Goal: Transaction & Acquisition: Book appointment/travel/reservation

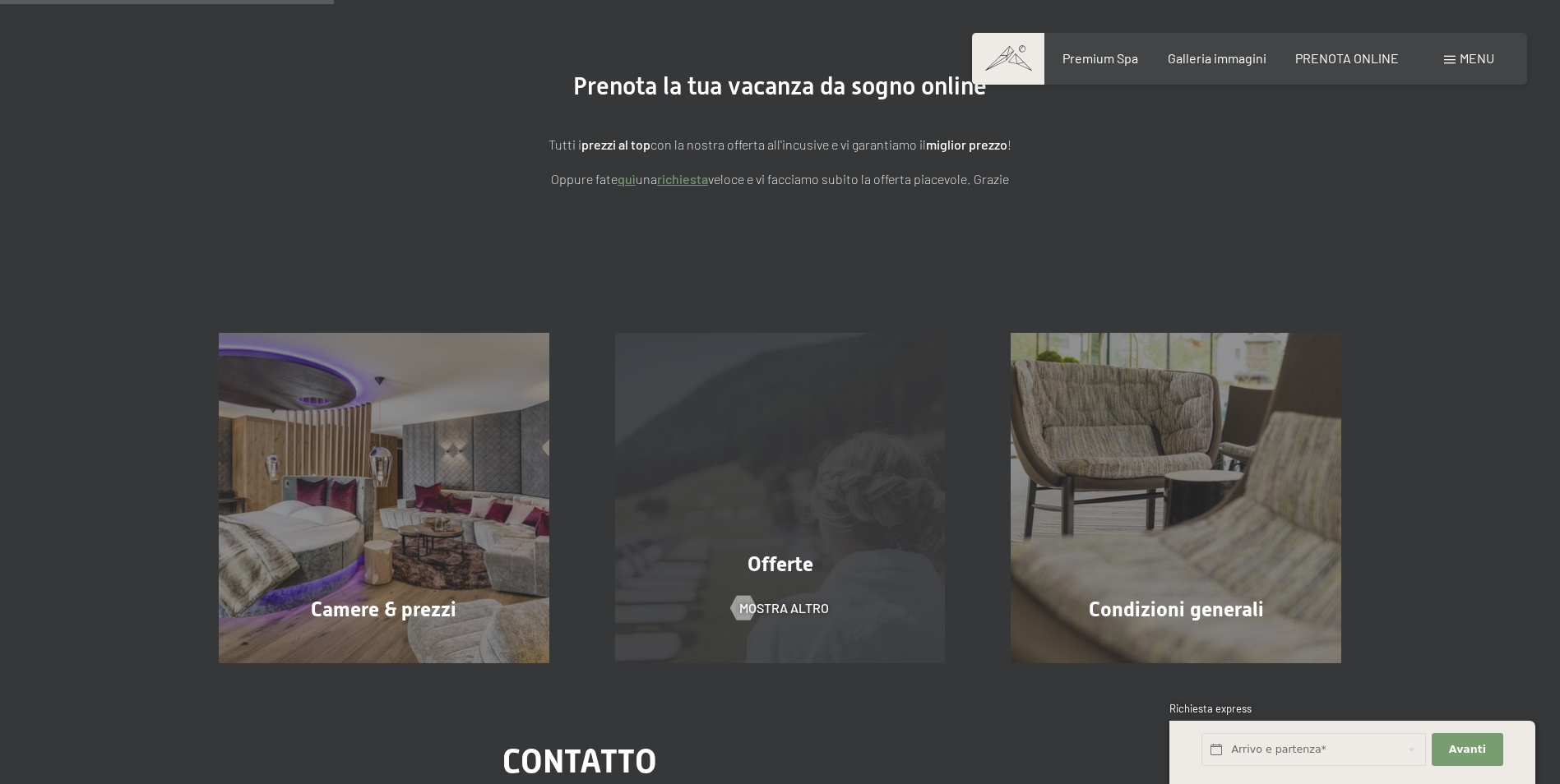
scroll to position [329, 0]
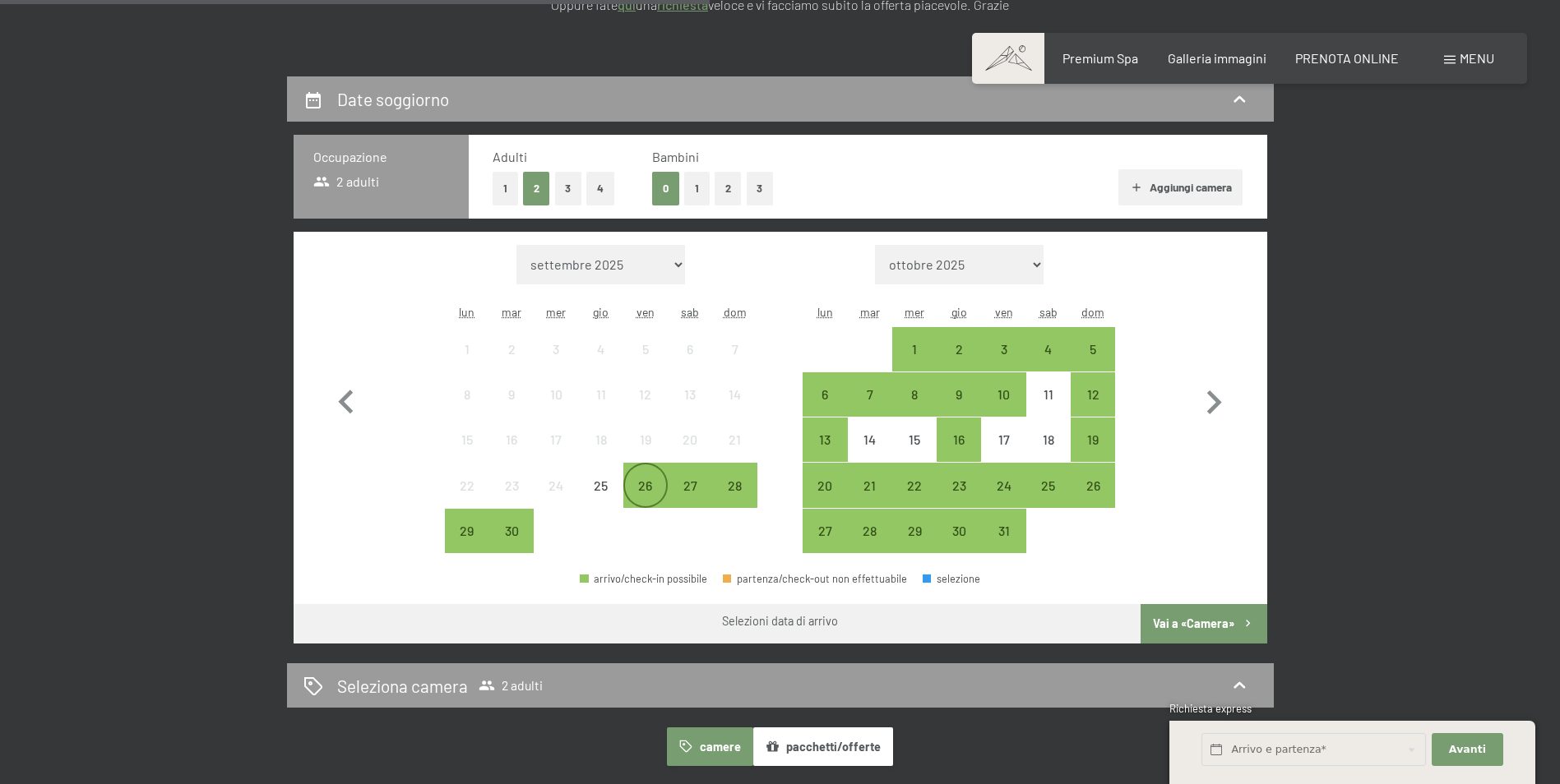
click at [645, 490] on div "26" at bounding box center [645, 499] width 41 height 41
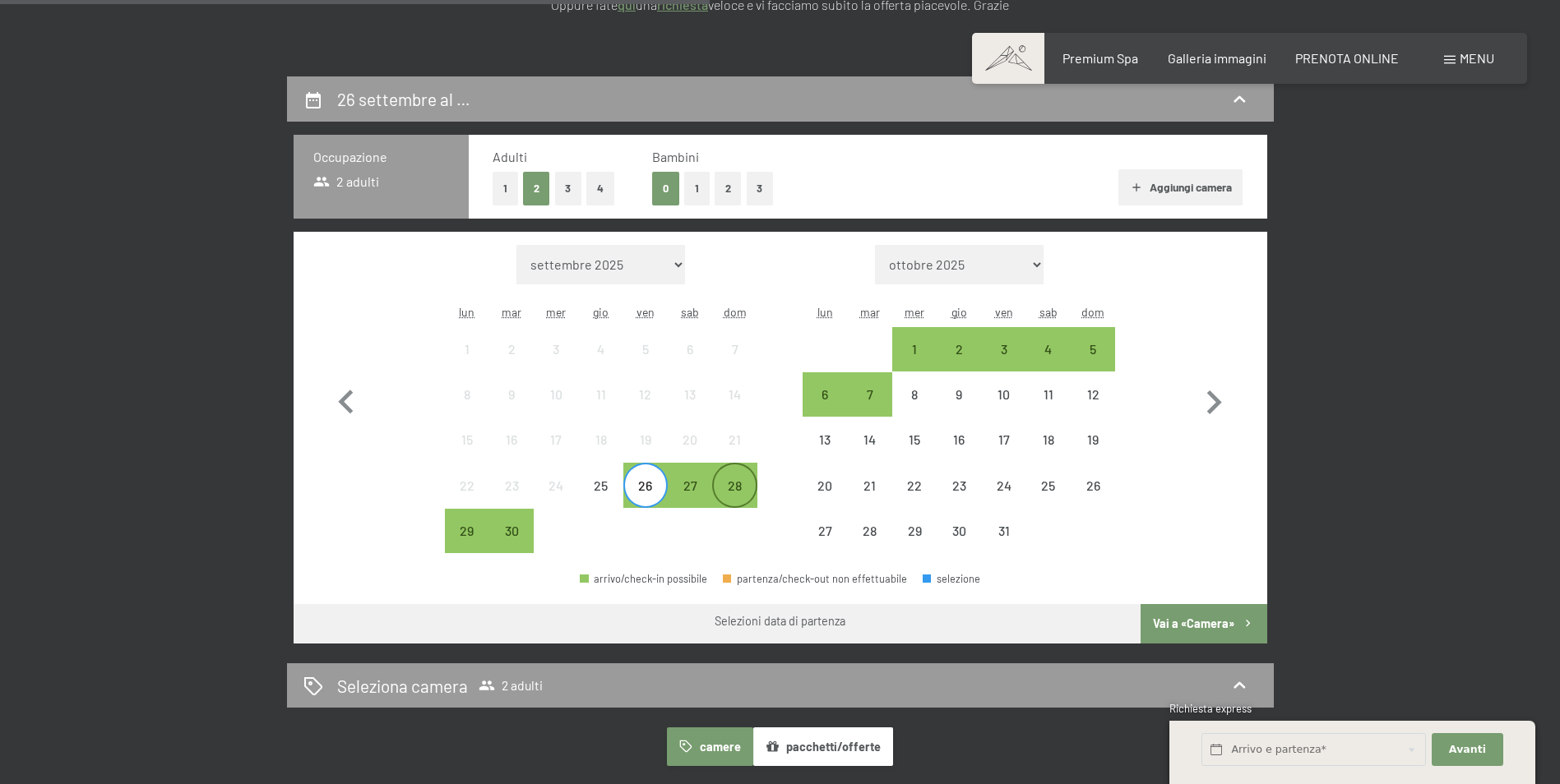
click at [740, 486] on div "28" at bounding box center [734, 499] width 41 height 41
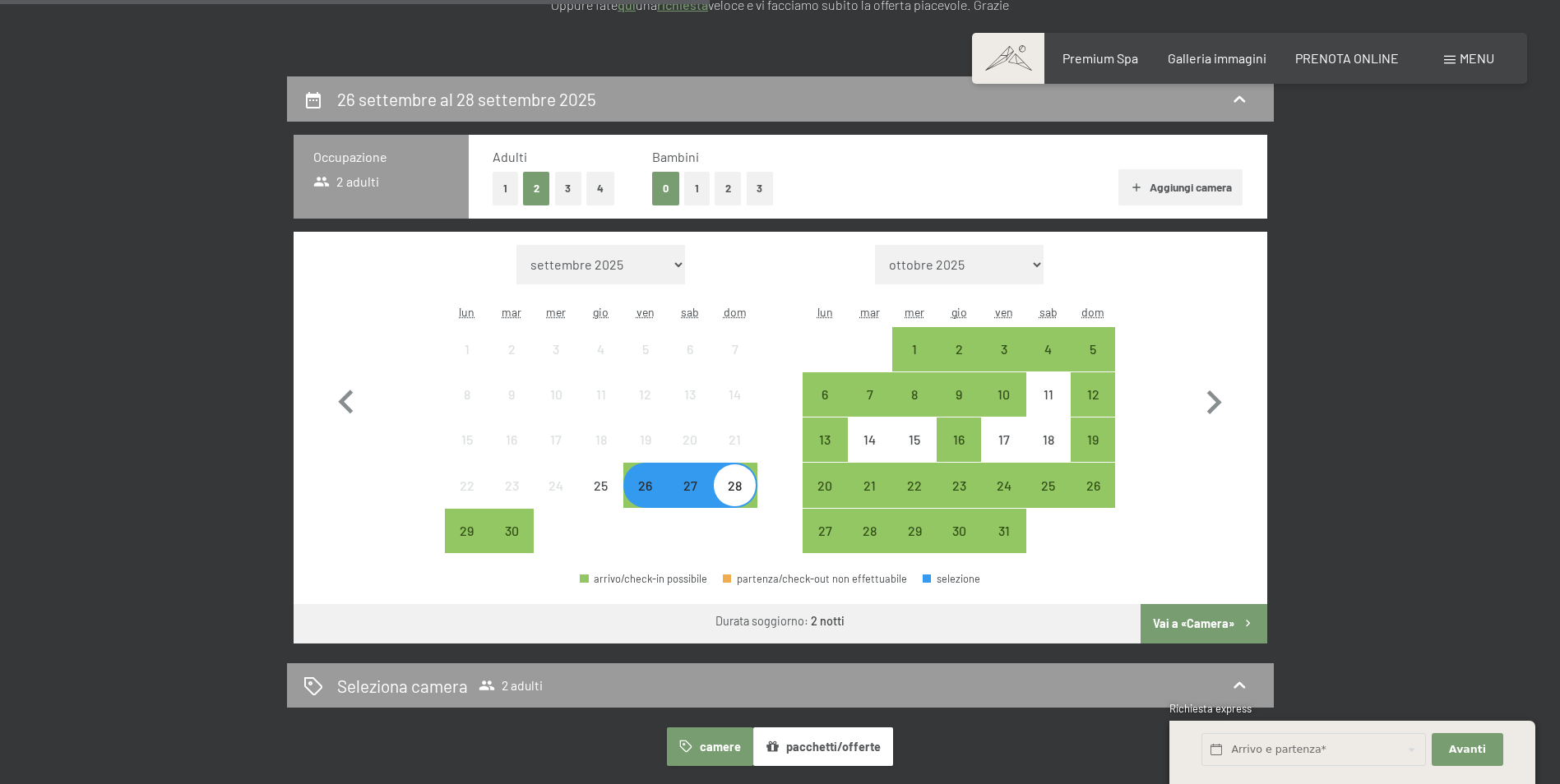
click at [1168, 629] on button "Vai a «Camera»" at bounding box center [1203, 624] width 126 height 40
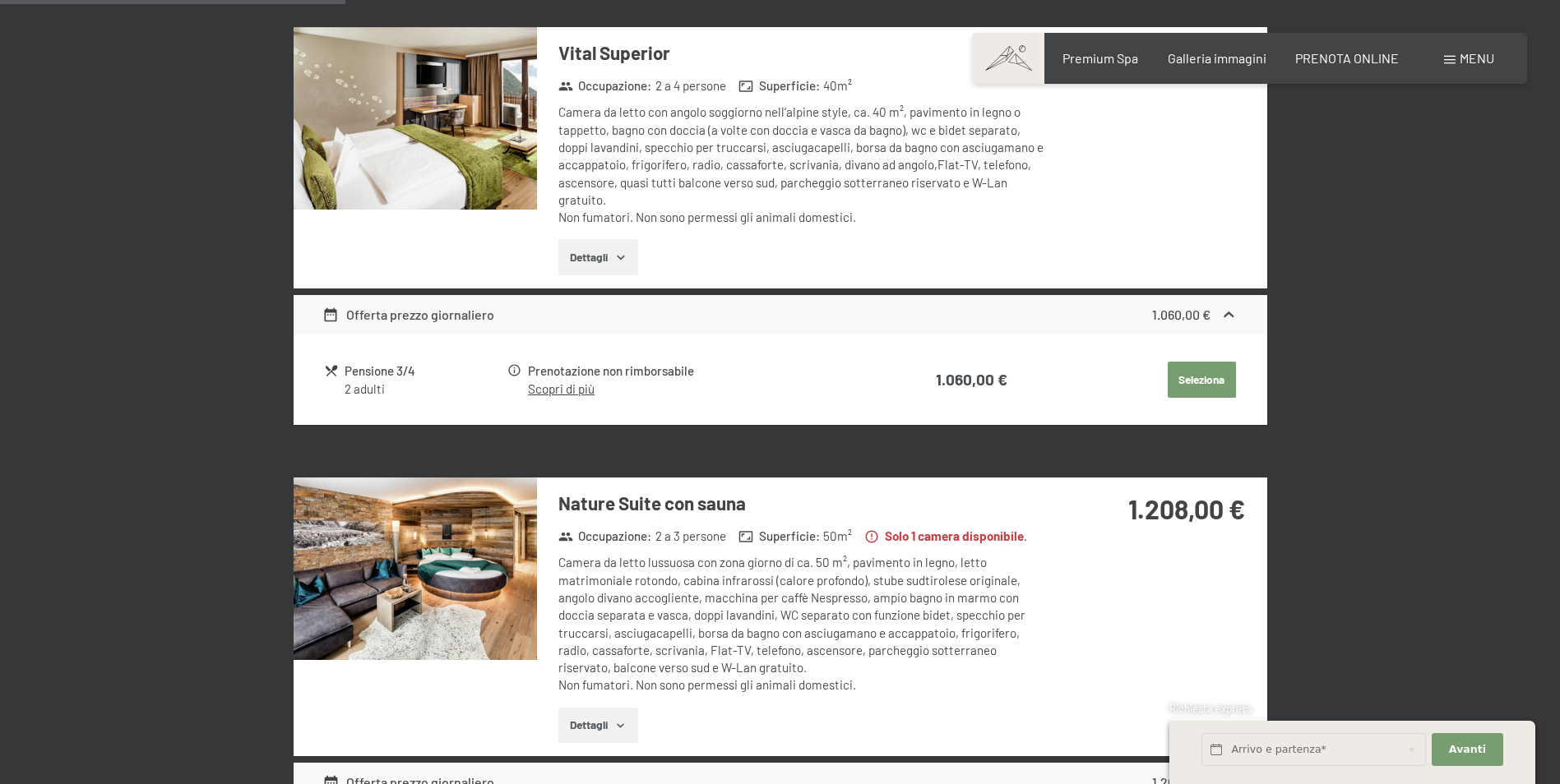
scroll to position [898, 0]
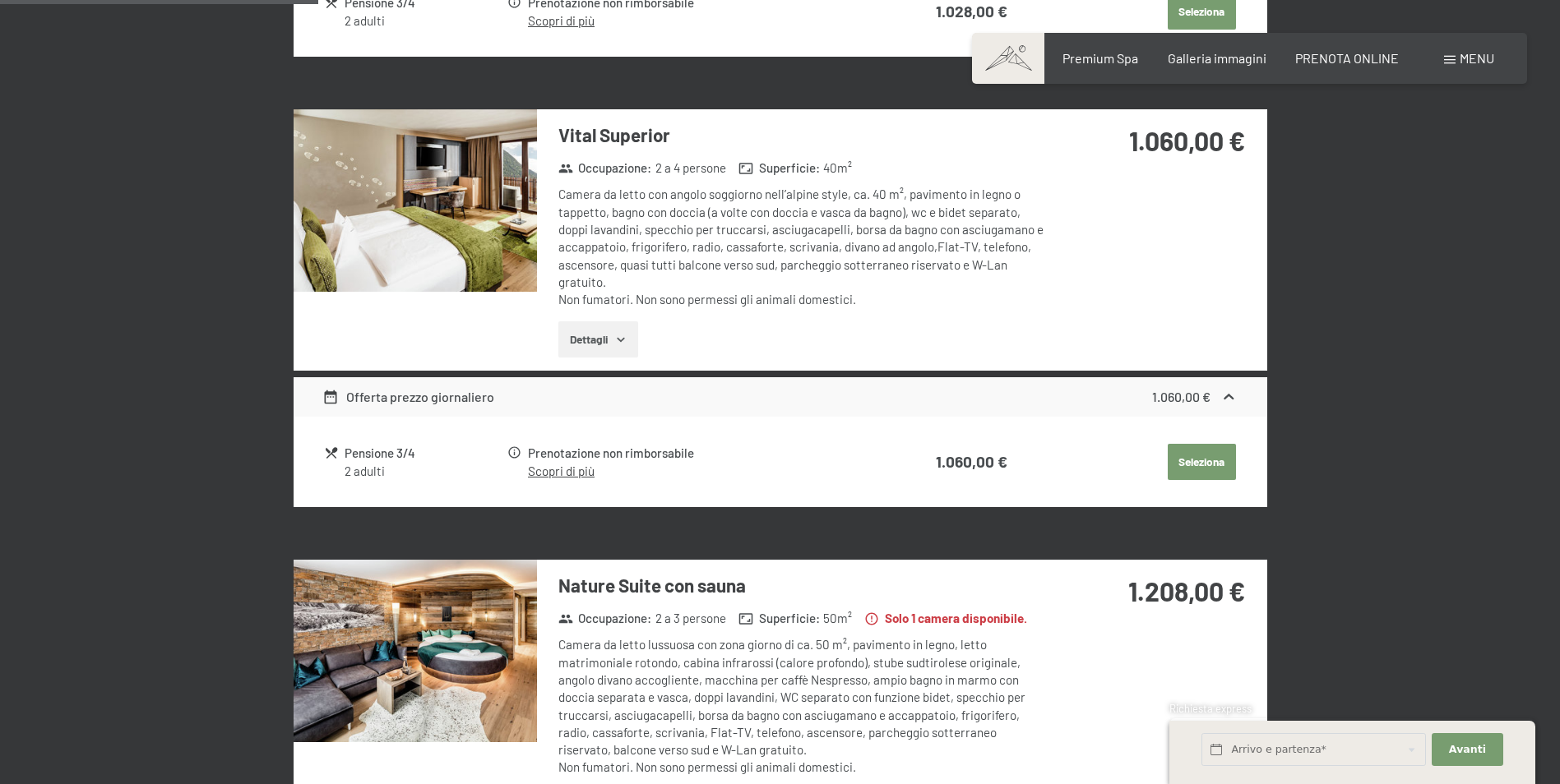
click at [1185, 467] on button "Seleziona" at bounding box center [1202, 462] width 69 height 36
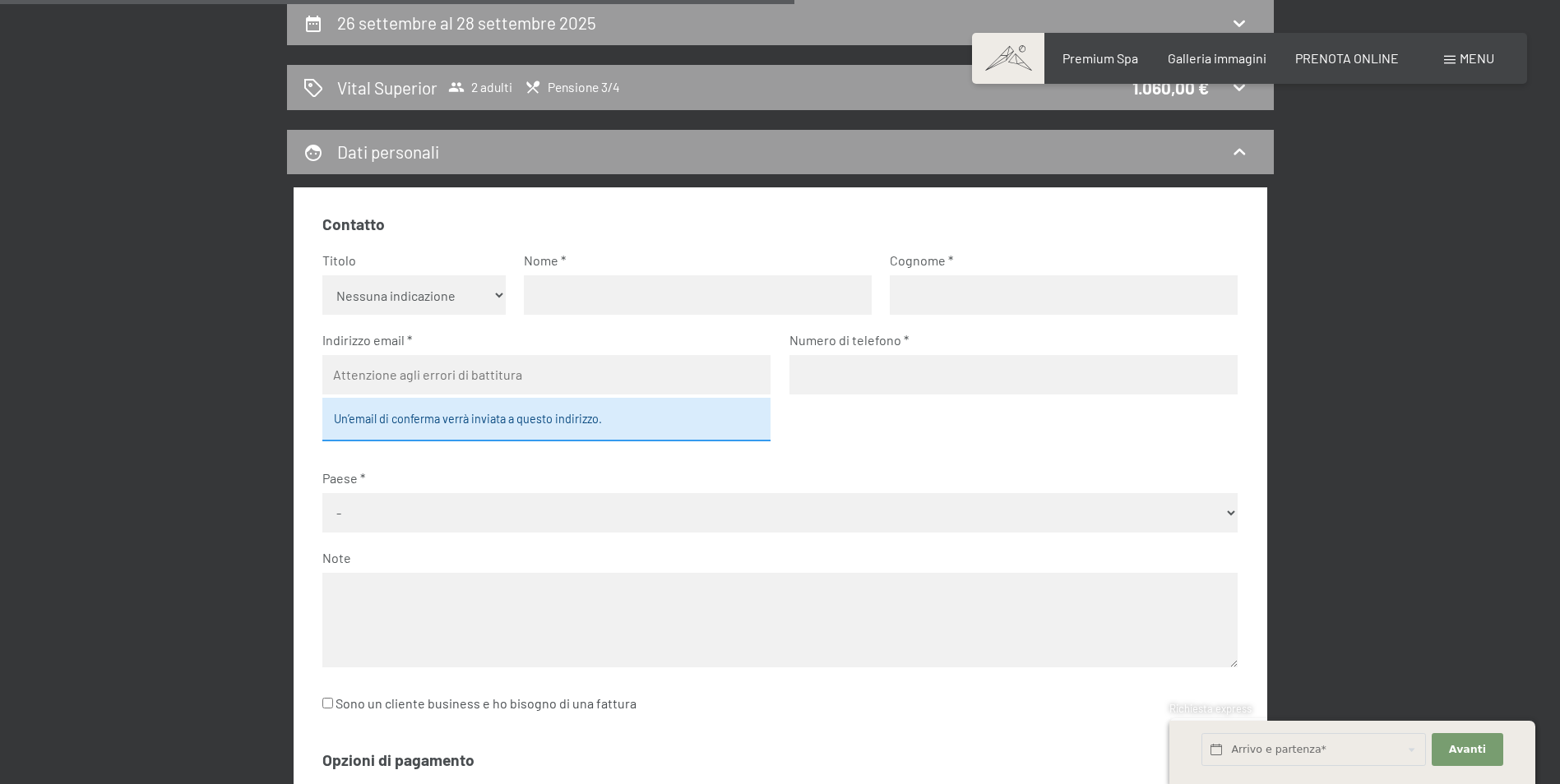
click at [460, 297] on select "Nessuna indicazione Sig.ra Sig." at bounding box center [414, 295] width 183 height 40
select select "m"
click at [322, 275] on select "Nessuna indicazione Sig.ra Sig." at bounding box center [414, 295] width 183 height 40
click at [578, 309] on input "text" at bounding box center [698, 295] width 348 height 40
click at [625, 299] on input "text" at bounding box center [698, 295] width 348 height 40
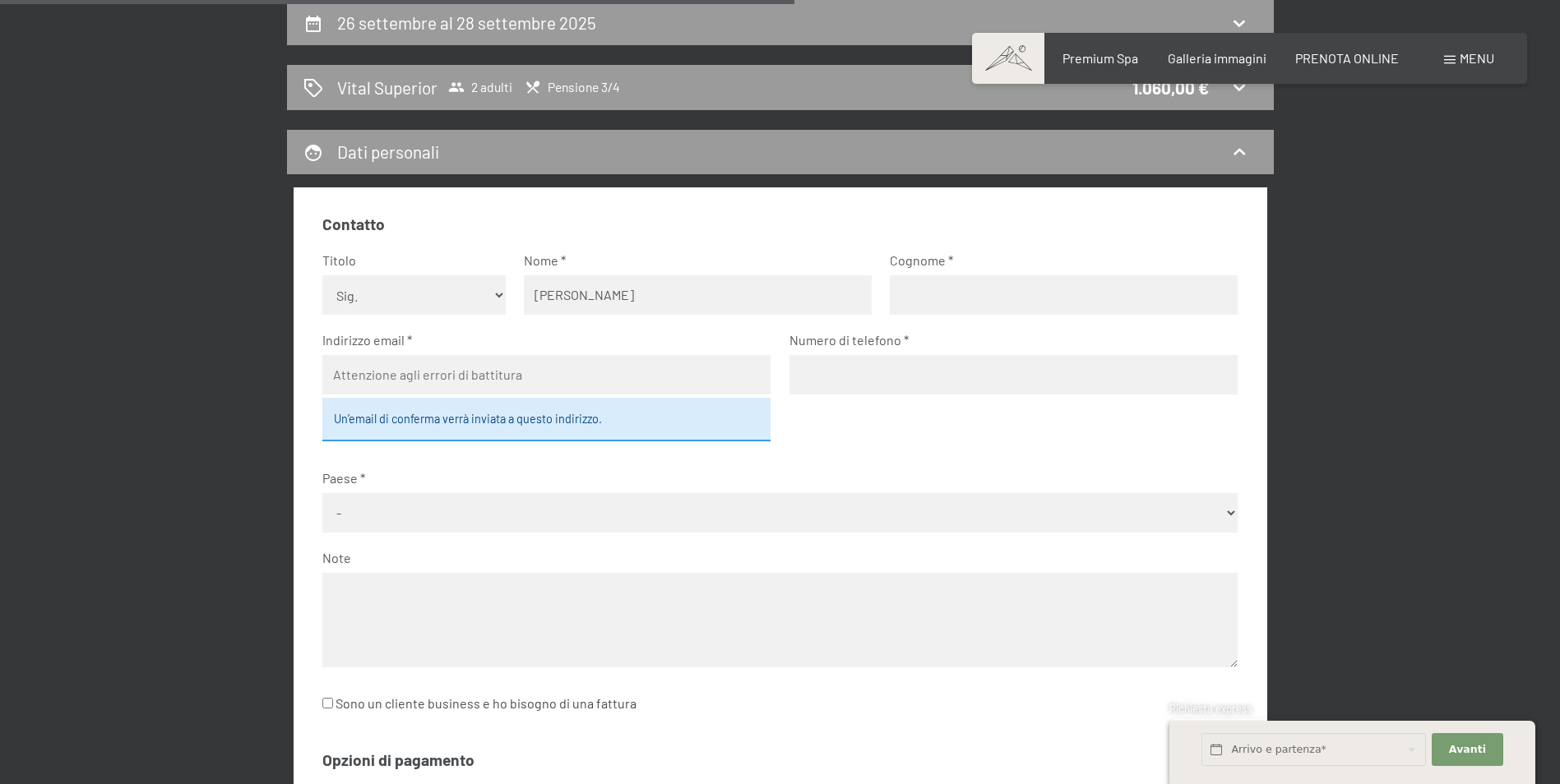
type input "[PERSON_NAME]"
click at [1050, 285] on input "text" at bounding box center [1064, 295] width 348 height 40
type input "[PERSON_NAME]'"
click at [521, 378] on input "email" at bounding box center [546, 375] width 448 height 40
type input "[EMAIL_ADDRESS][DOMAIN_NAME]"
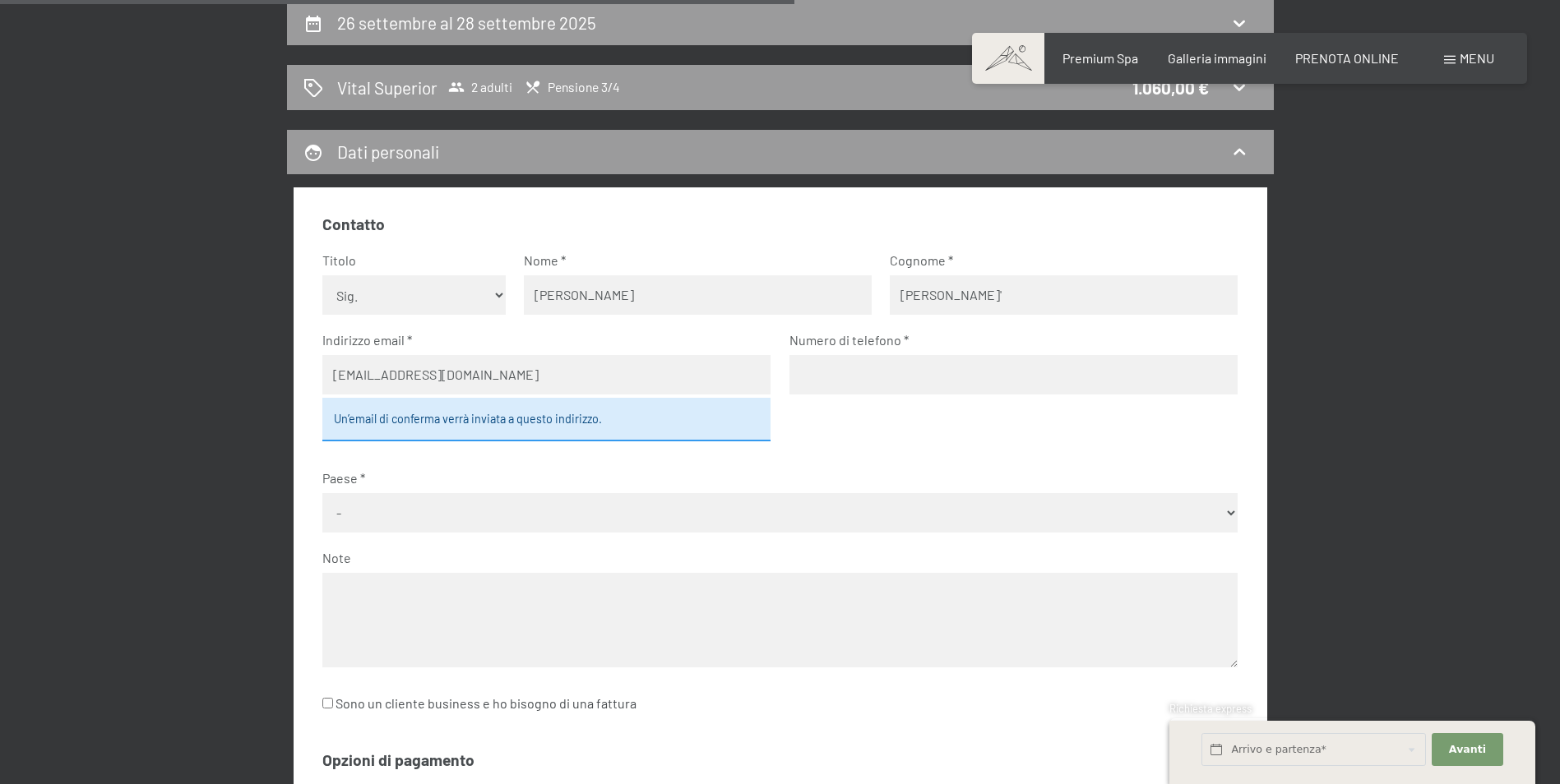
type input "3484012852"
select select "ITA"
click at [920, 369] on input "3484012852" at bounding box center [1013, 375] width 448 height 40
type input "3484012851"
click at [453, 414] on div "Un’email di conferma verrà inviata a questo indirizzo." at bounding box center [546, 418] width 448 height 43
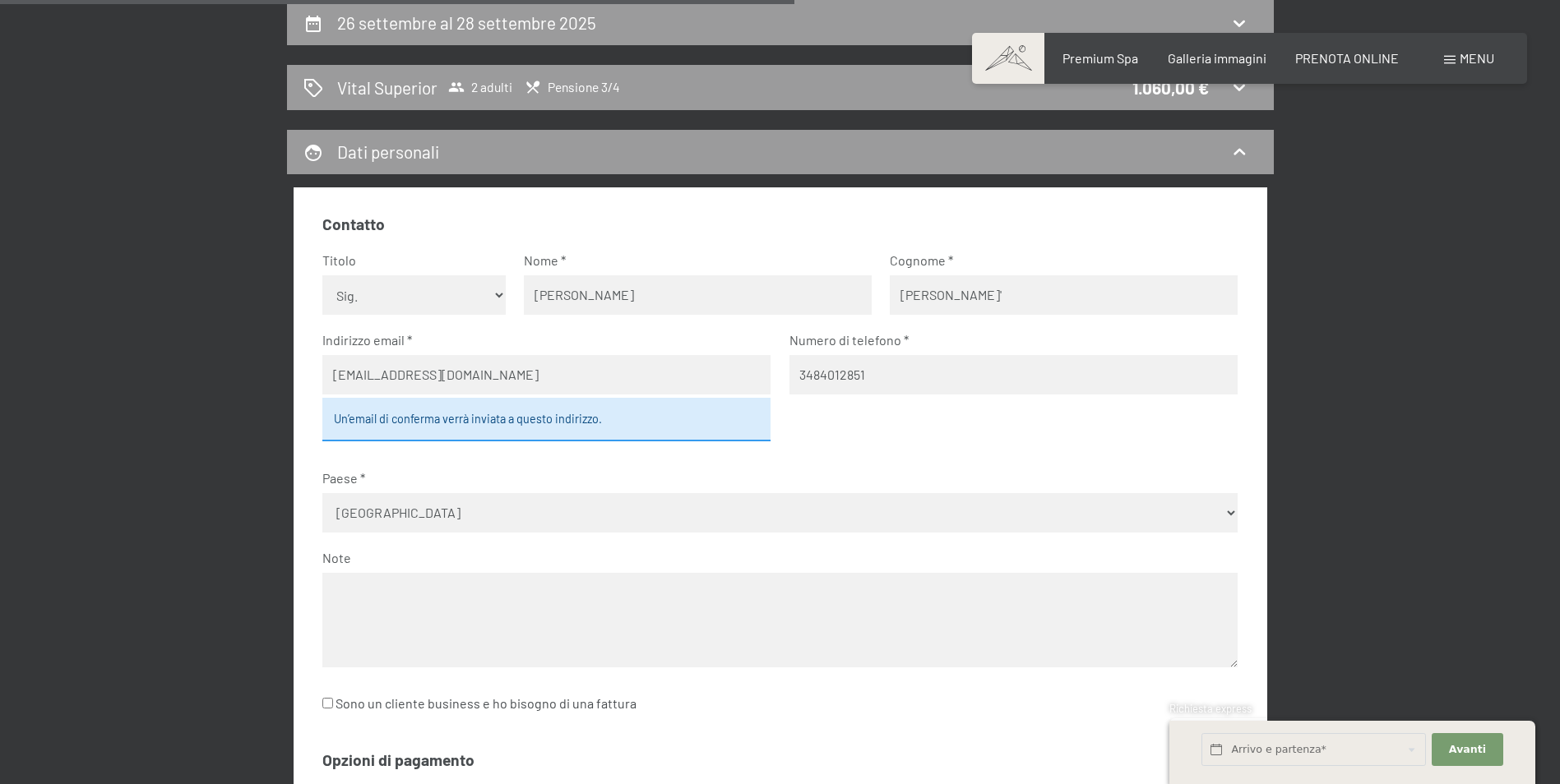
click at [422, 425] on div "Un’email di conferma verrà inviata a questo indirizzo." at bounding box center [546, 418] width 448 height 43
click at [450, 415] on div "Un’email di conferma verrà inviata a questo indirizzo." at bounding box center [546, 418] width 448 height 43
click at [440, 423] on div "Un’email di conferma verrà inviata a questo indirizzo." at bounding box center [546, 418] width 448 height 43
click at [345, 413] on div "Un’email di conferma verrà inviata a questo indirizzo." at bounding box center [546, 418] width 448 height 43
click at [867, 435] on fieldset "Contatto Titolo Nessuna indicazione Sig.ra Sig. Nome [PERSON_NAME] [PERSON_NAME…" at bounding box center [780, 474] width 916 height 522
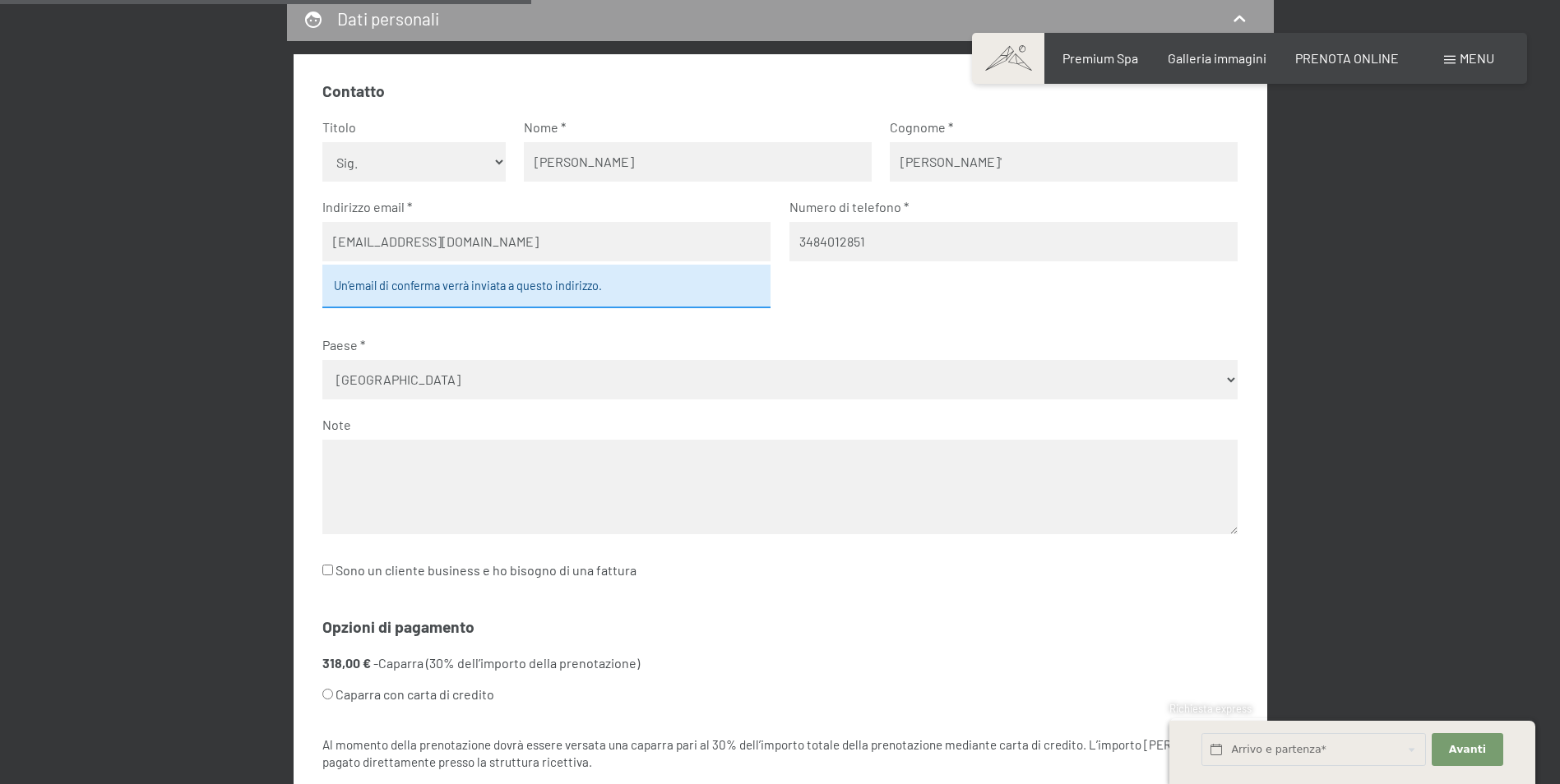
scroll to position [652, 0]
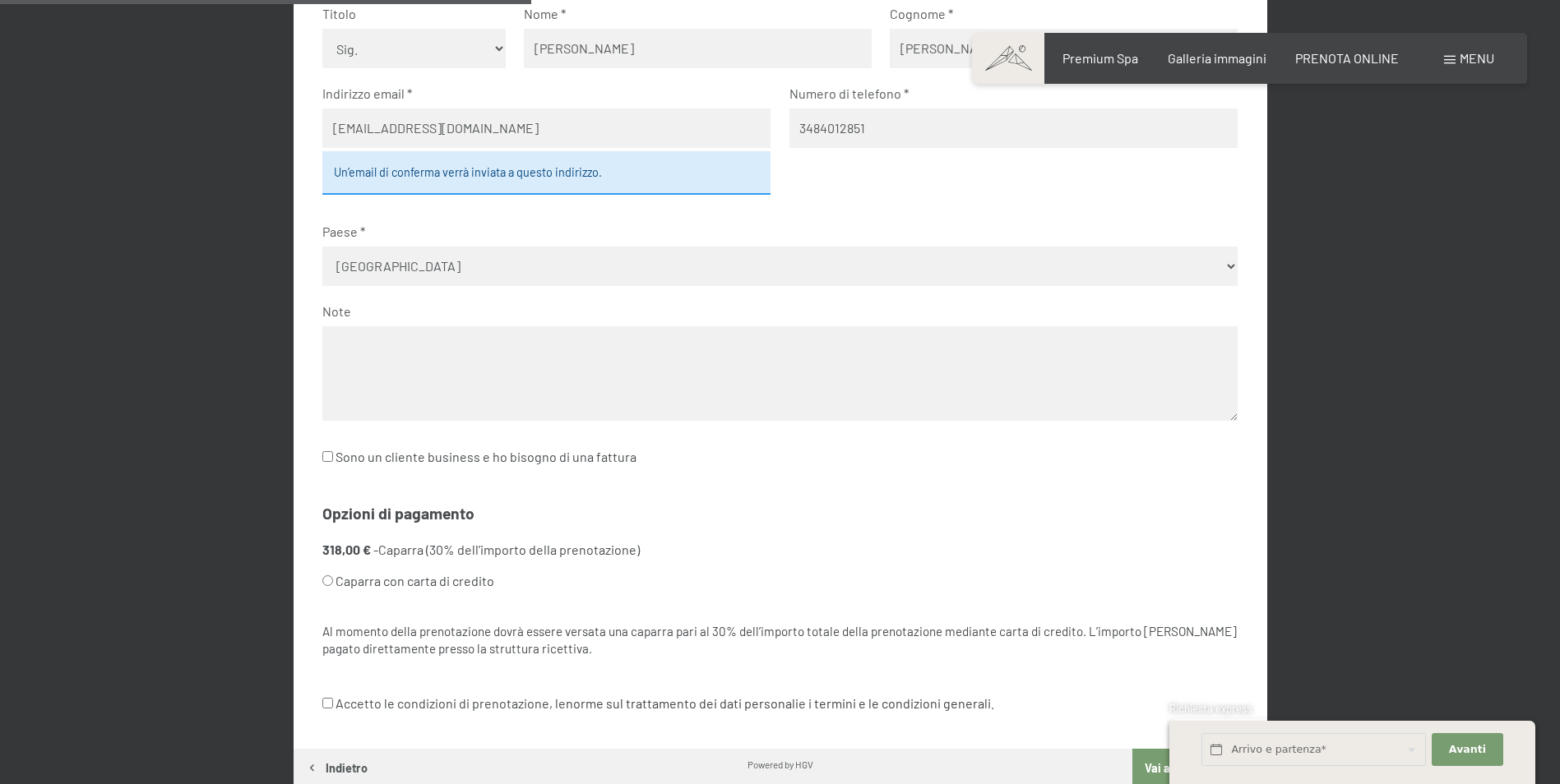
click at [331, 462] on input "Sono un cliente business e ho bisogno di una fattura" at bounding box center [327, 456] width 11 height 11
checkbox input "true"
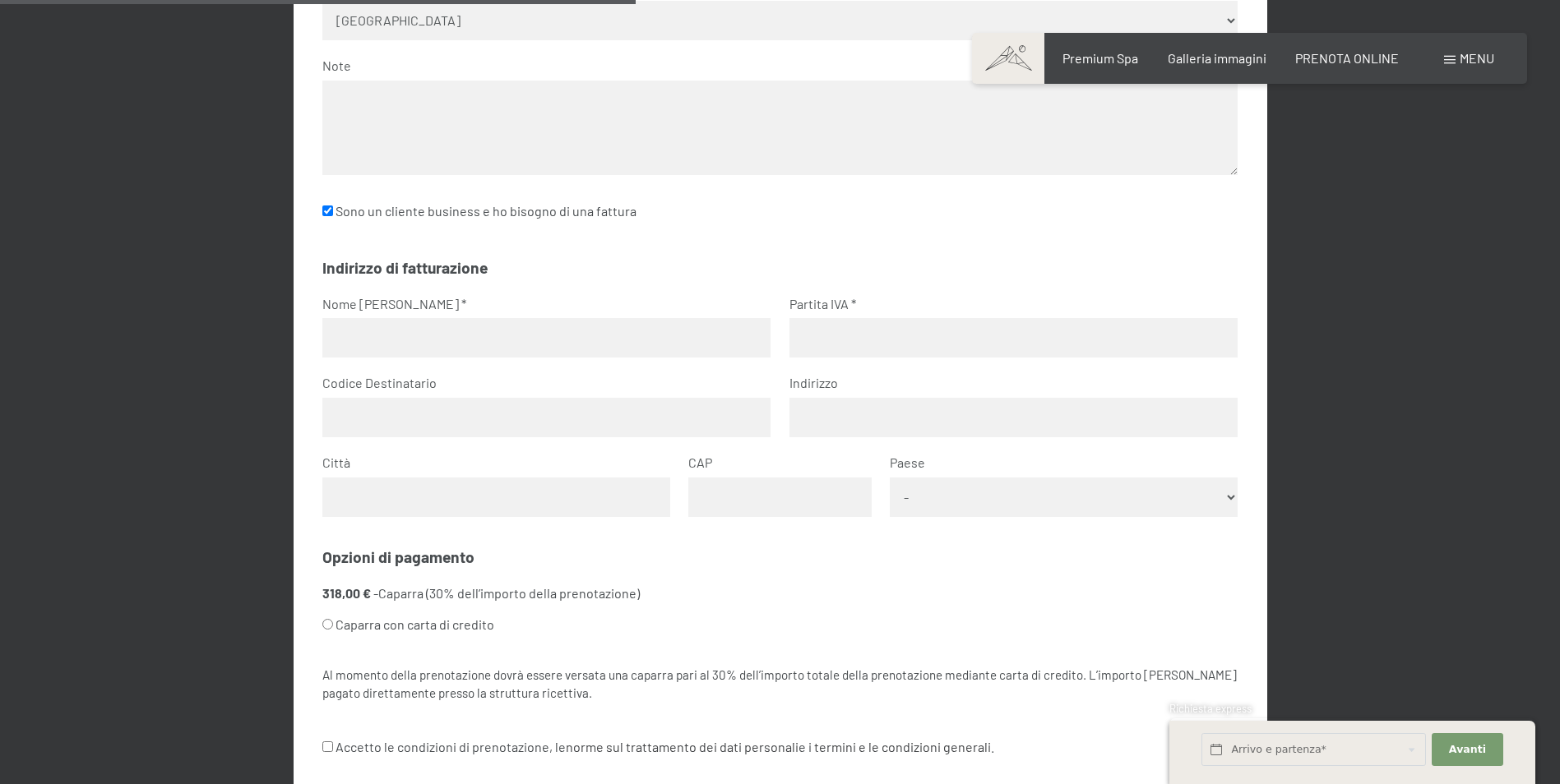
scroll to position [898, 0]
click at [442, 331] on input "text" at bounding box center [546, 337] width 448 height 40
type input "vierre autonoleggio srl"
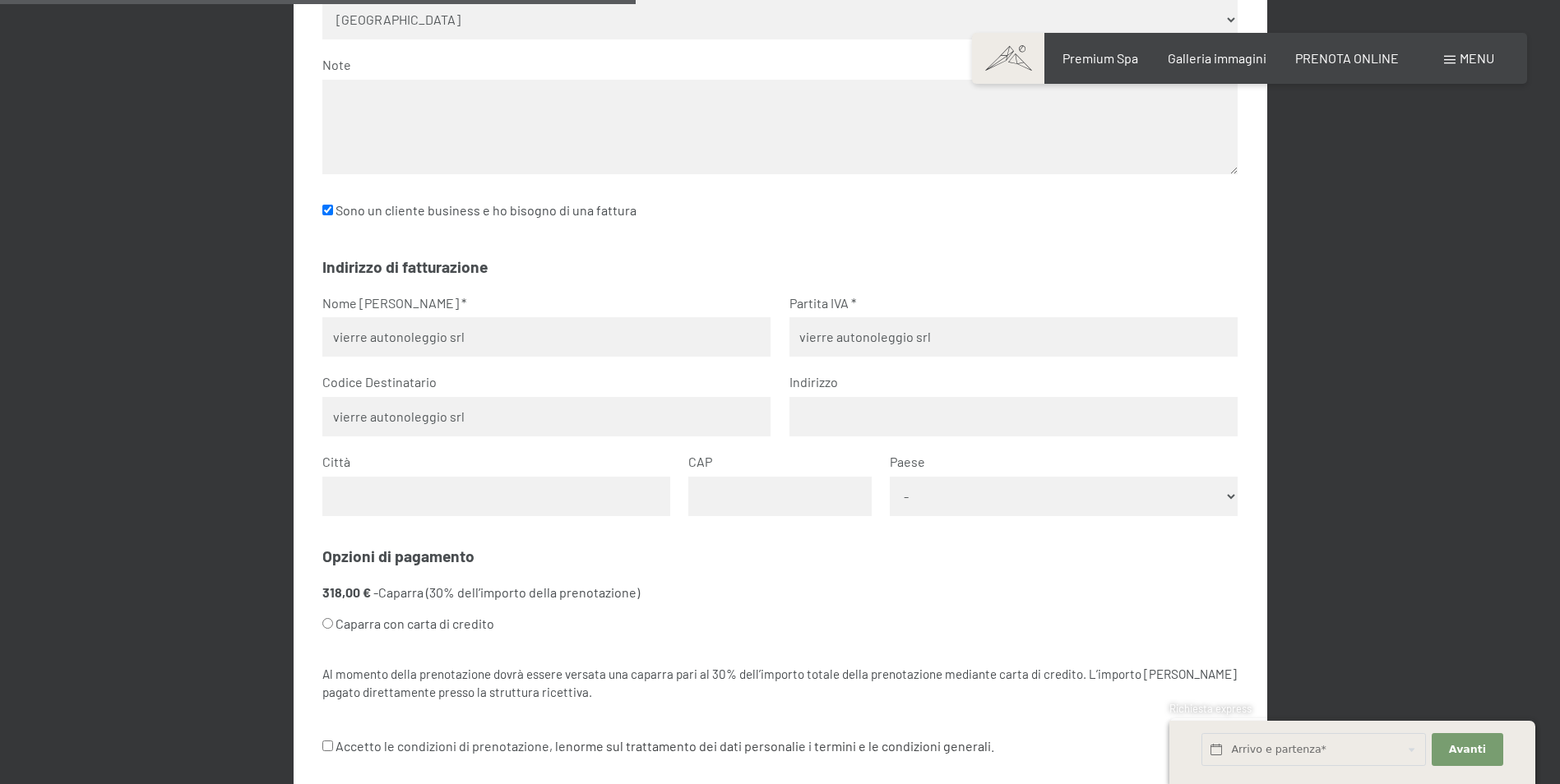
type input "[STREET_ADDRESS]"
type input "MB"
type input "20871"
select select "ITA"
drag, startPoint x: 964, startPoint y: 335, endPoint x: 737, endPoint y: 327, distance: 227.1
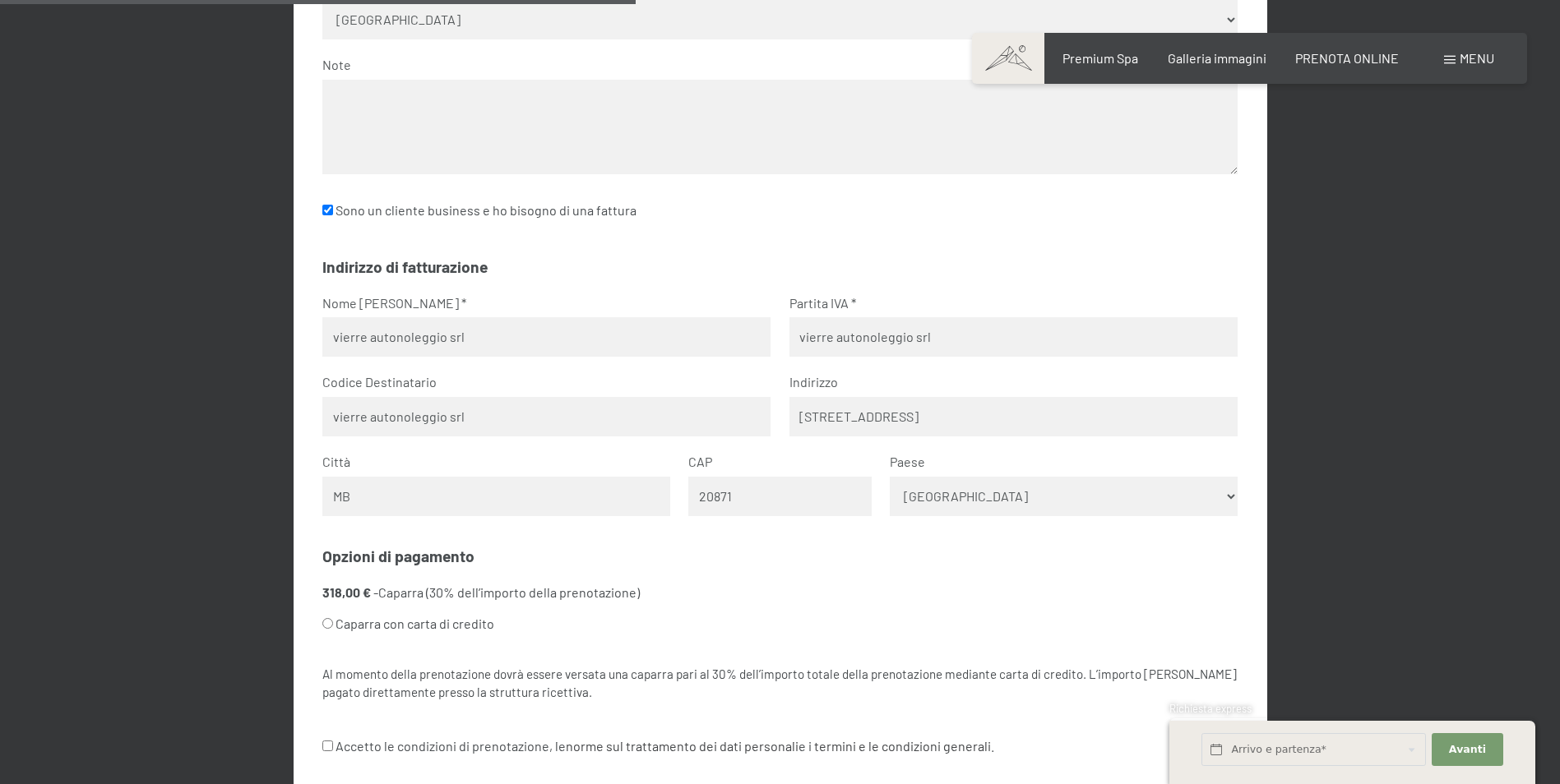
click at [737, 327] on fieldset "Indirizzo di fatturazione Nome [PERSON_NAME] vierre autonoleggio srl Partita [P…" at bounding box center [780, 394] width 916 height 276
type input "04362600969"
drag, startPoint x: 475, startPoint y: 417, endPoint x: 264, endPoint y: 398, distance: 211.9
click at [264, 398] on div "26 settembre al 28 settembre 2025 Vital Superior 2 adulti Pensione 3/4 1.060,00…" at bounding box center [780, 202] width 1123 height 1389
type input "wp7se2q"
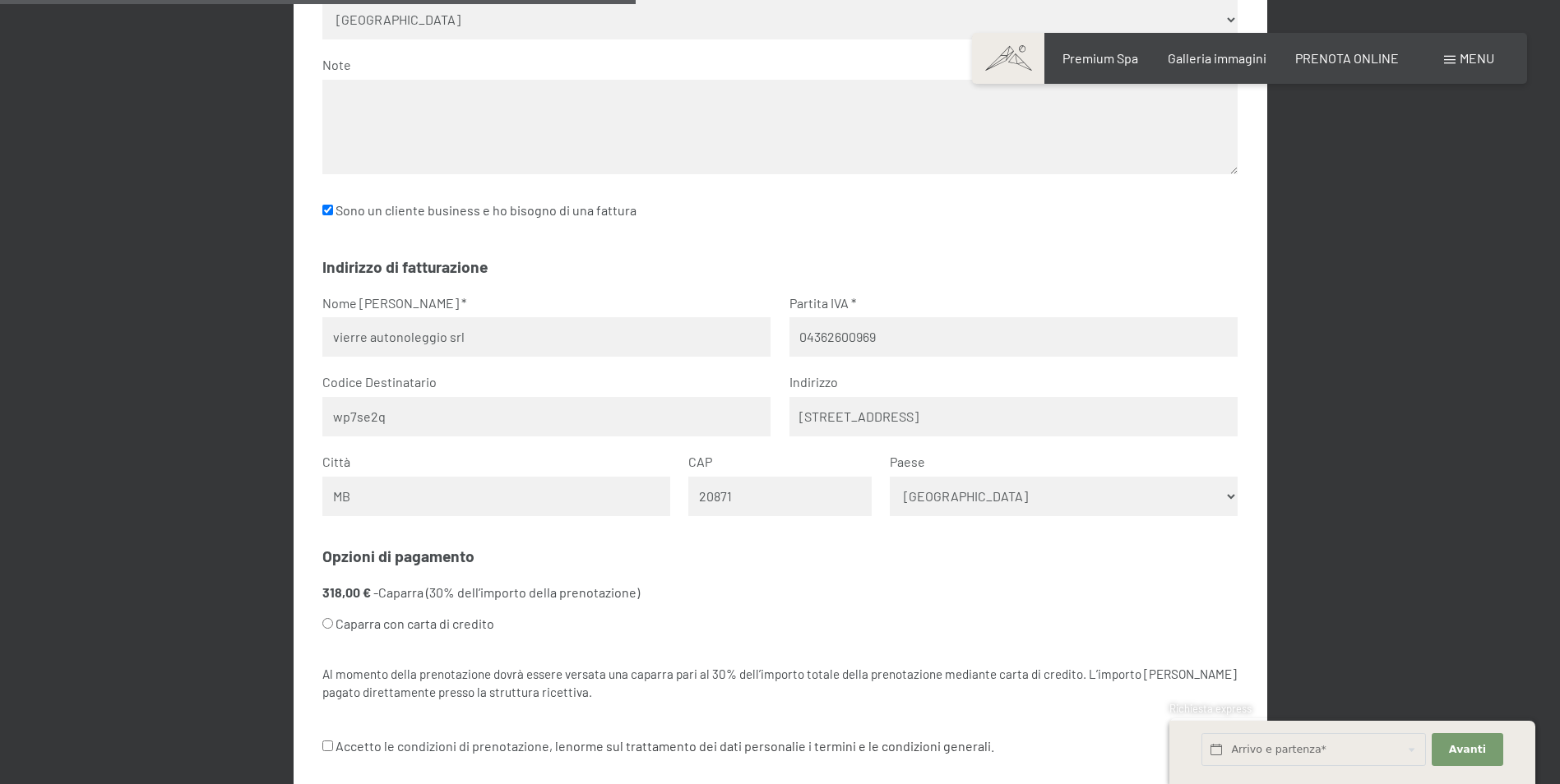
click at [950, 420] on input "[STREET_ADDRESS]" at bounding box center [1013, 417] width 448 height 40
type input "[STREET_ADDRESS]"
click at [579, 559] on fieldset "Opzioni di pagamento 318,00 € - Caparra (30% dell’importo della prenotazione) C…" at bounding box center [780, 631] width 916 height 172
drag, startPoint x: 401, startPoint y: 489, endPoint x: 335, endPoint y: 495, distance: 66.3
click at [335, 495] on input "MB" at bounding box center [496, 497] width 348 height 40
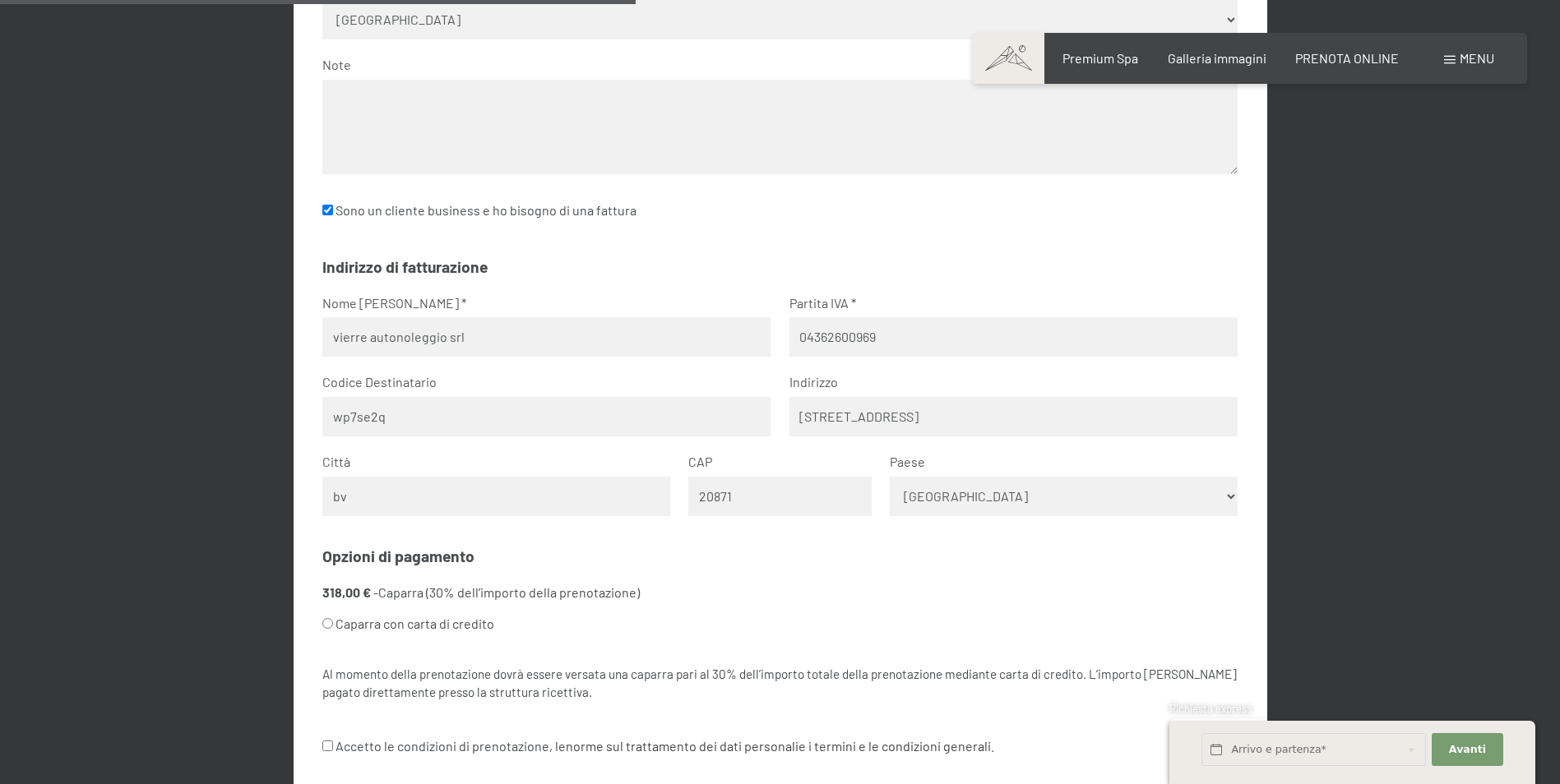
type input "b"
type input "VIMERCATE"
click at [791, 543] on div "Contatto Titolo Nessuna indicazione Sig.ra Sig. Nome [PERSON_NAME] [PERSON_NAME…" at bounding box center [780, 242] width 973 height 1097
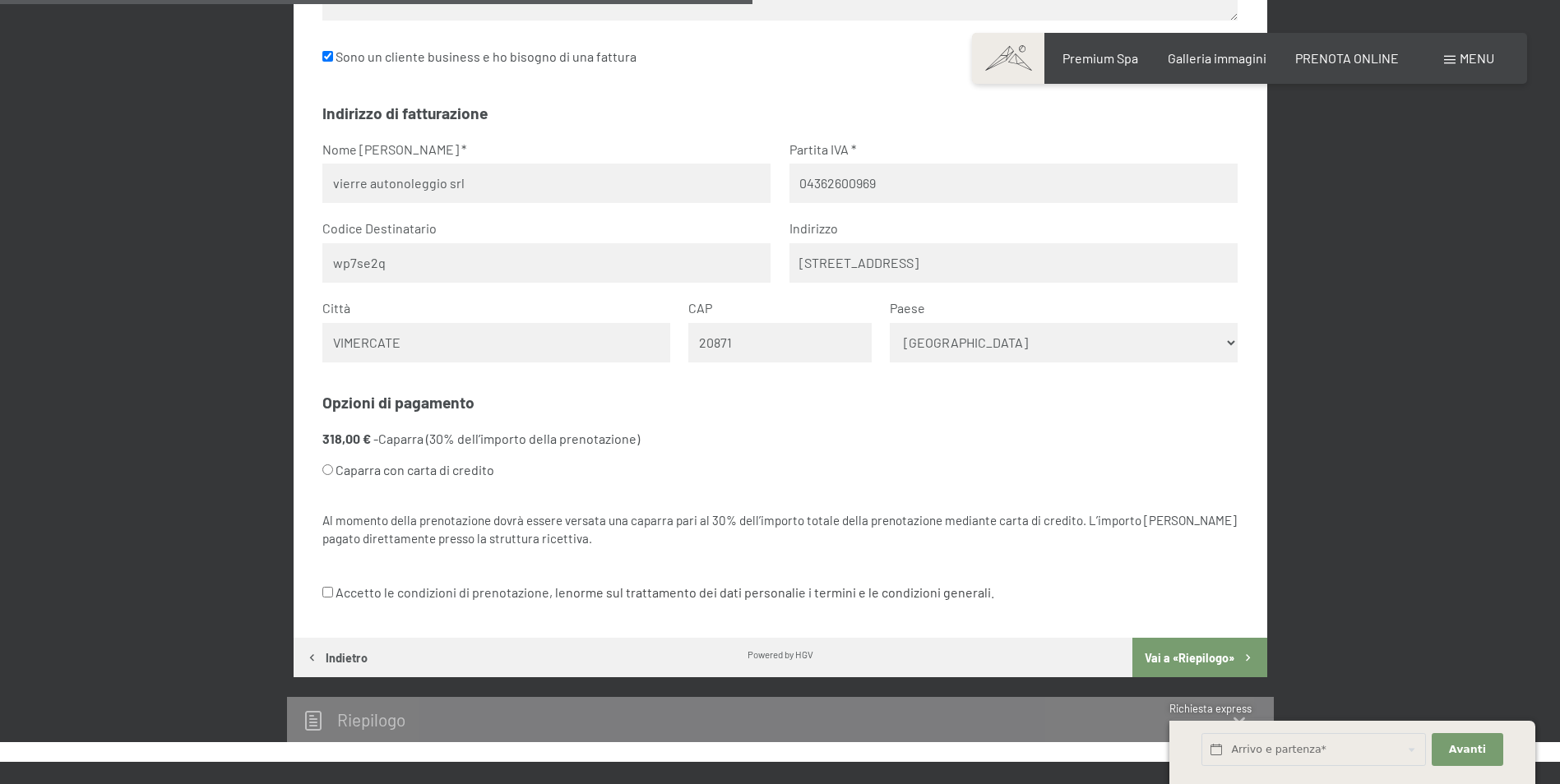
scroll to position [1062, 0]
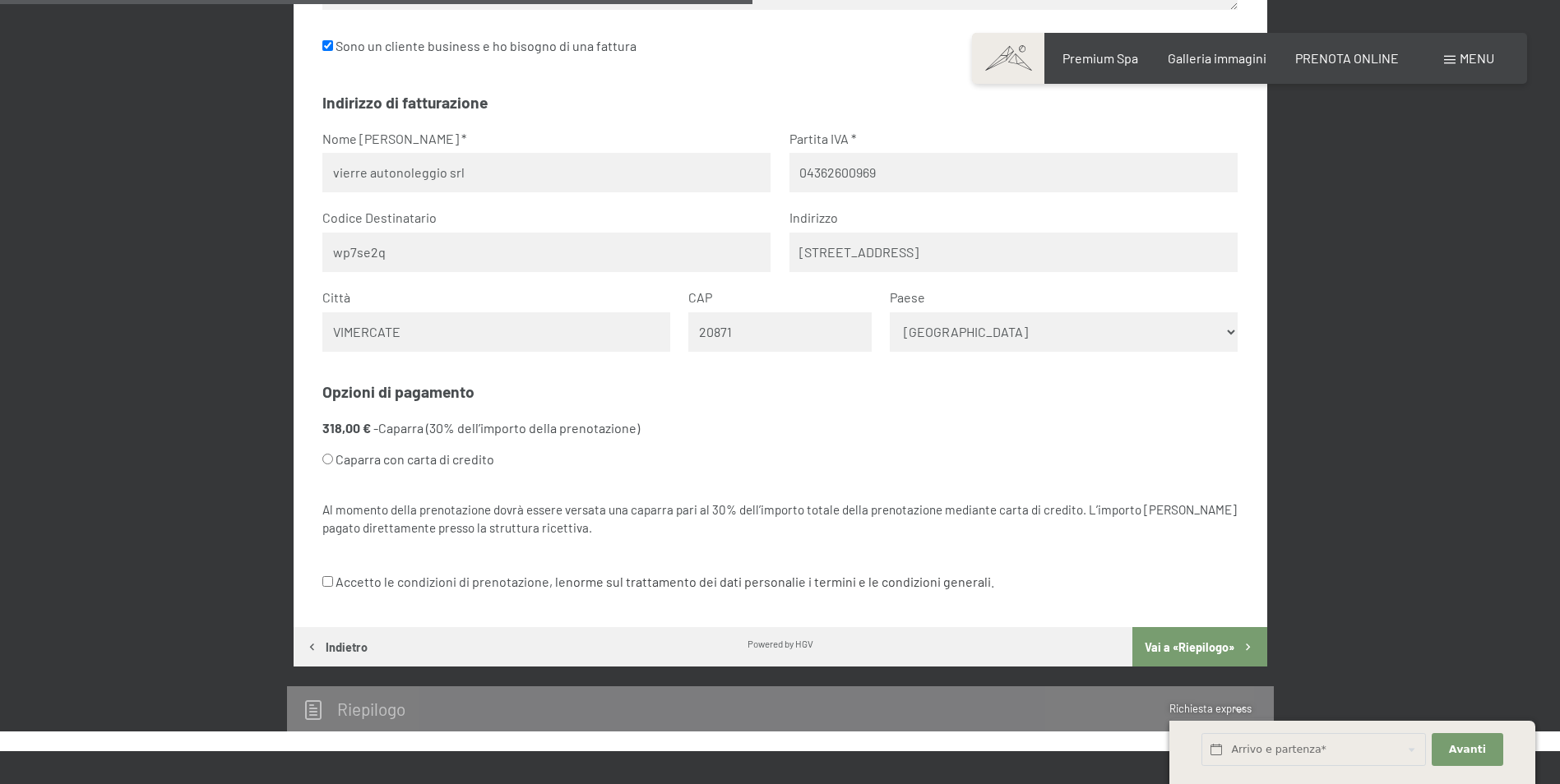
click at [360, 459] on label "Caparra con carta di credito" at bounding box center [760, 459] width 876 height 31
click at [333, 459] on input "Caparra con carta di credito" at bounding box center [327, 459] width 11 height 11
radio input "true"
click at [324, 585] on input "Accetto le condizioni di prenotazione, le norme sul trattamento dei dati person…" at bounding box center [327, 581] width 11 height 11
checkbox input "true"
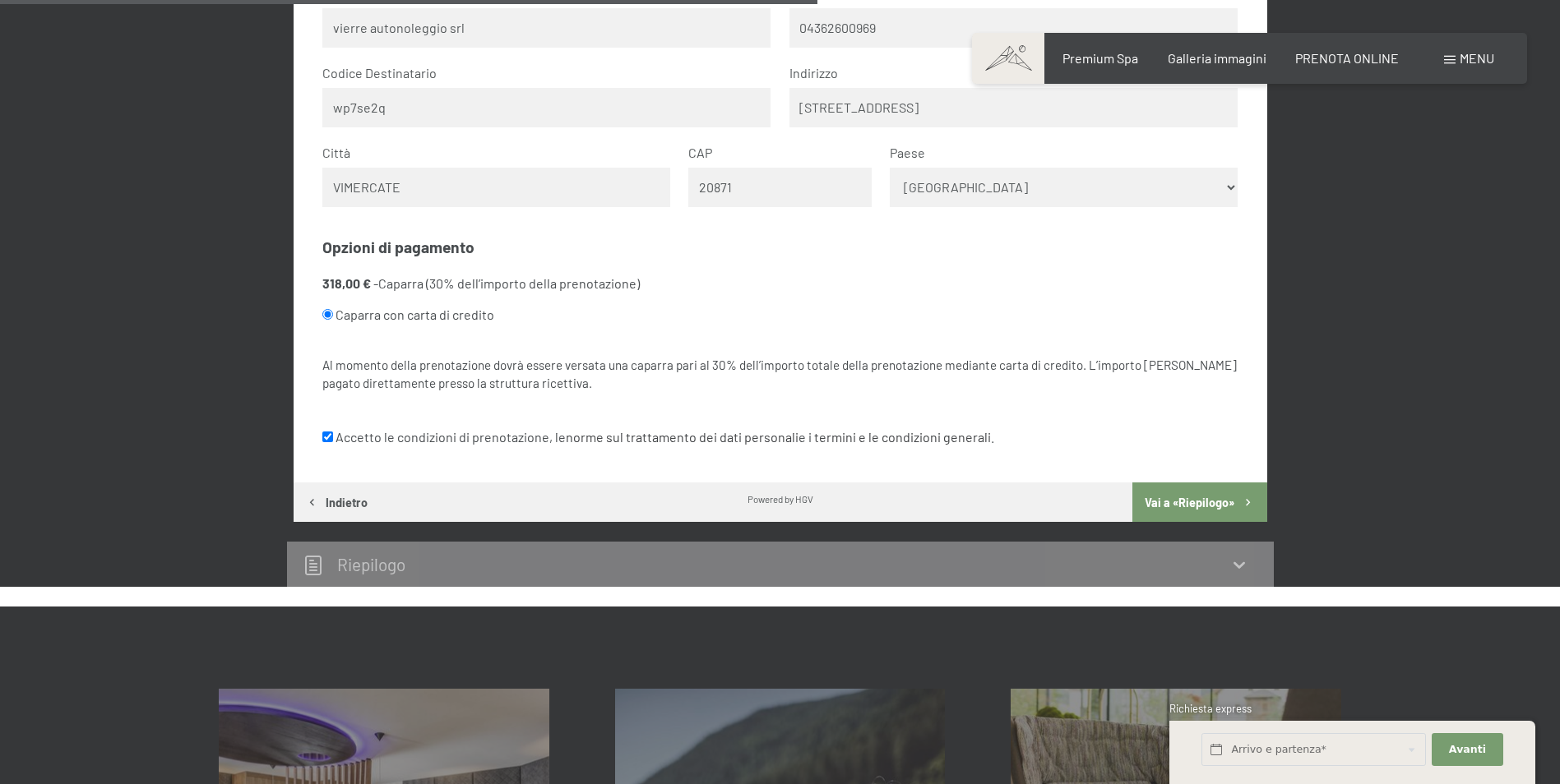
scroll to position [1145, 0]
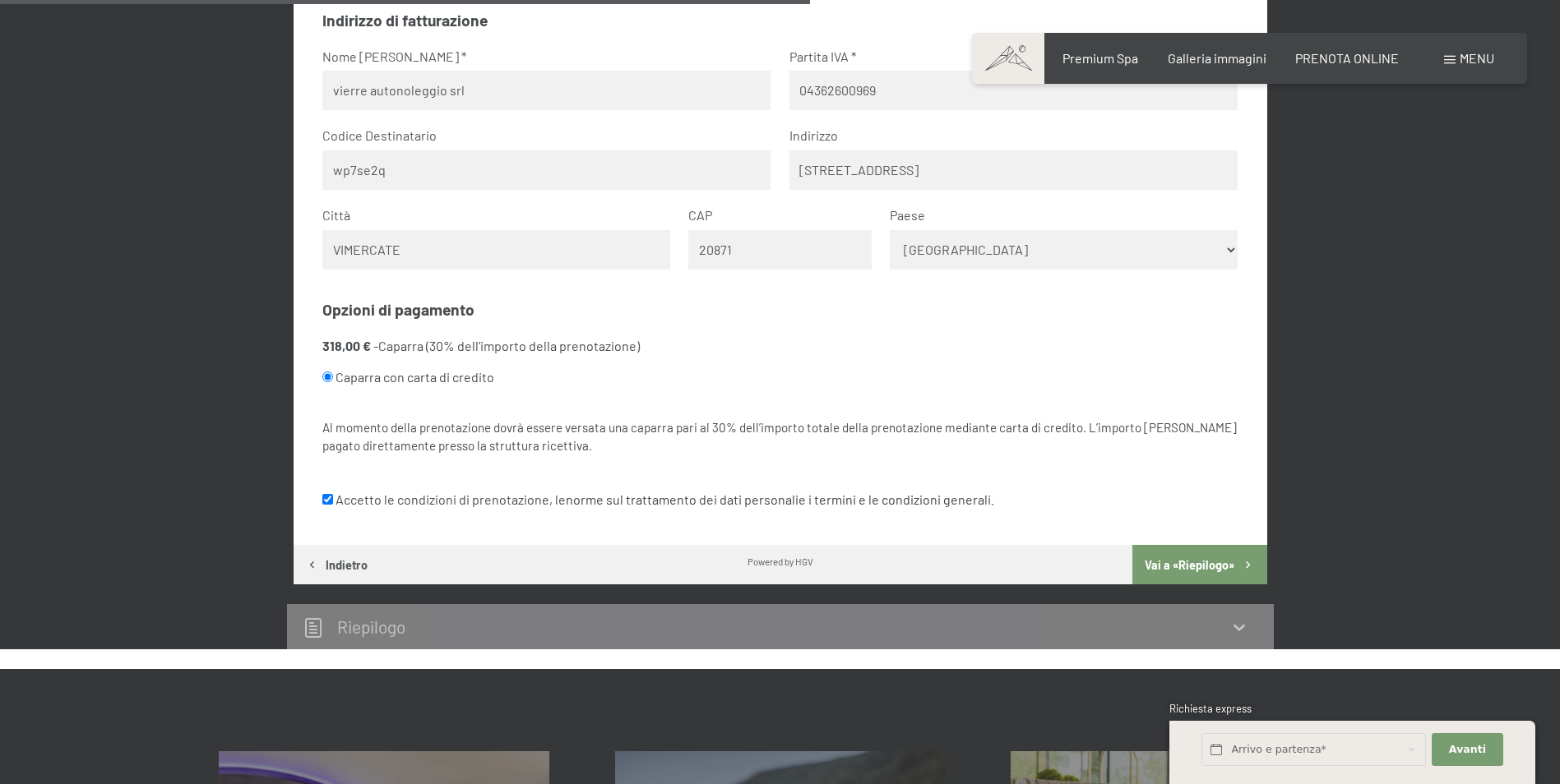
click at [1157, 566] on button "Vai a «Riepilogo»" at bounding box center [1199, 564] width 134 height 40
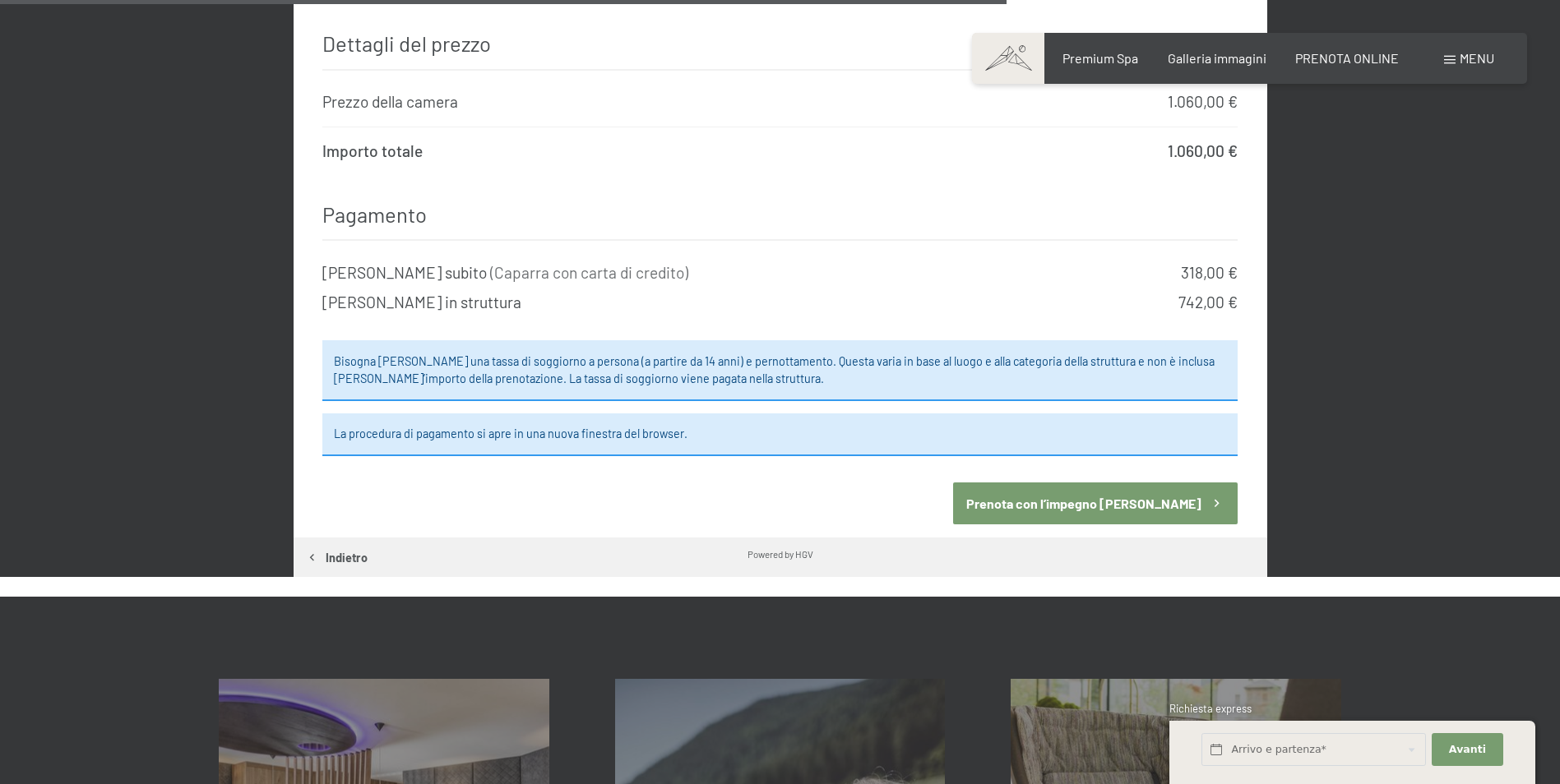
scroll to position [1720, 0]
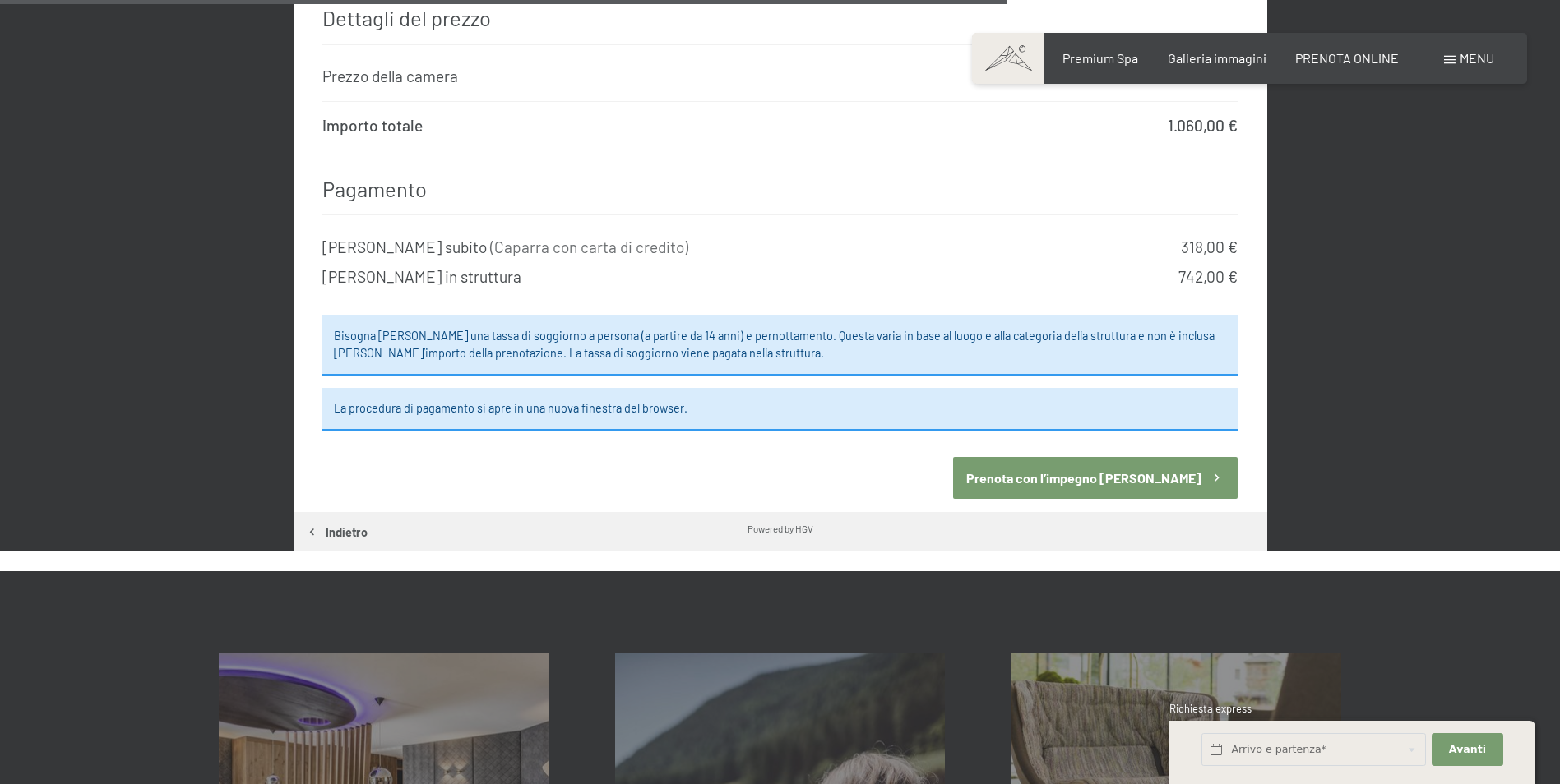
click at [1132, 467] on button "Prenota con l’impegno [PERSON_NAME]" at bounding box center [1096, 478] width 284 height 42
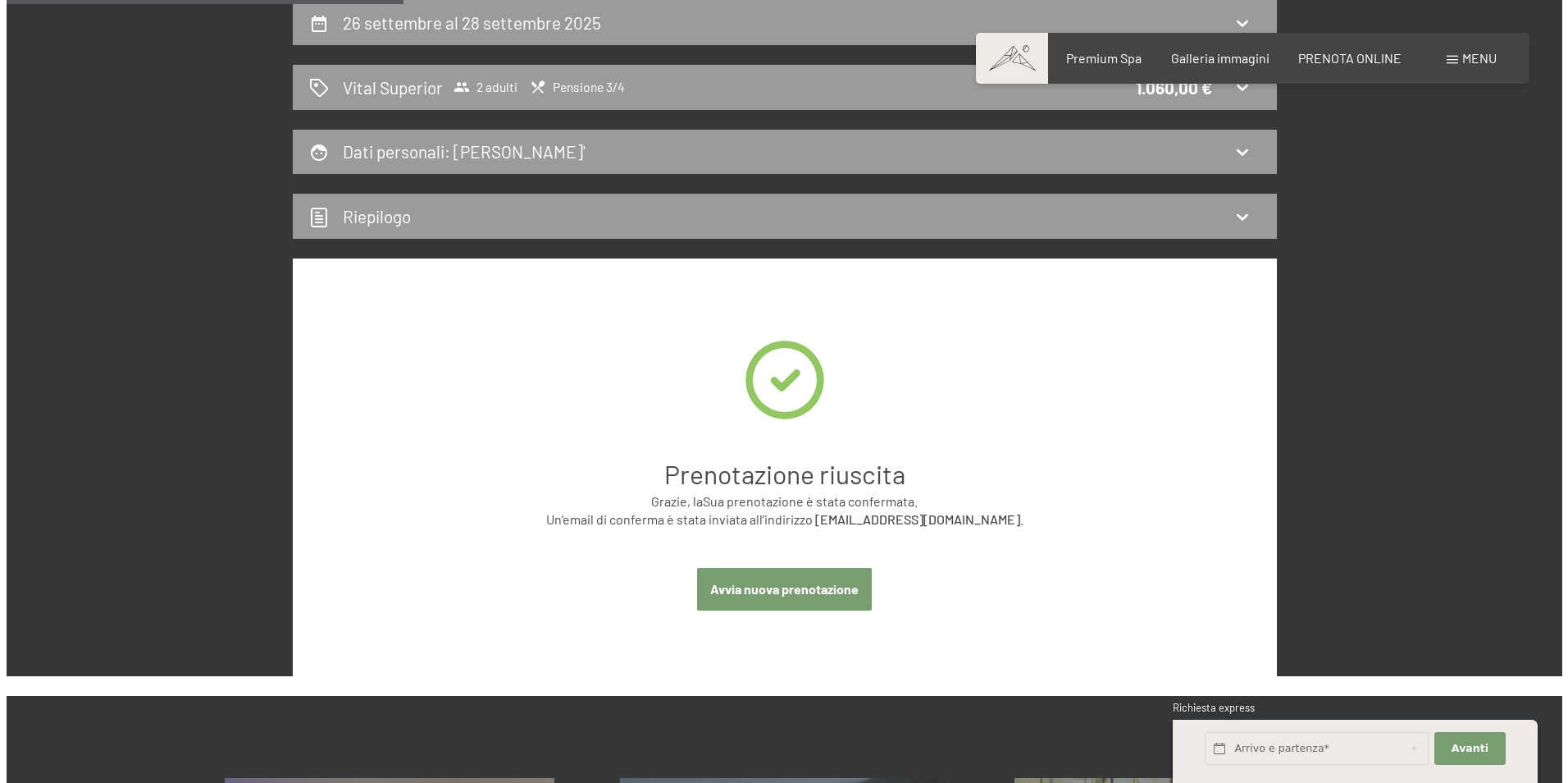
scroll to position [240, 0]
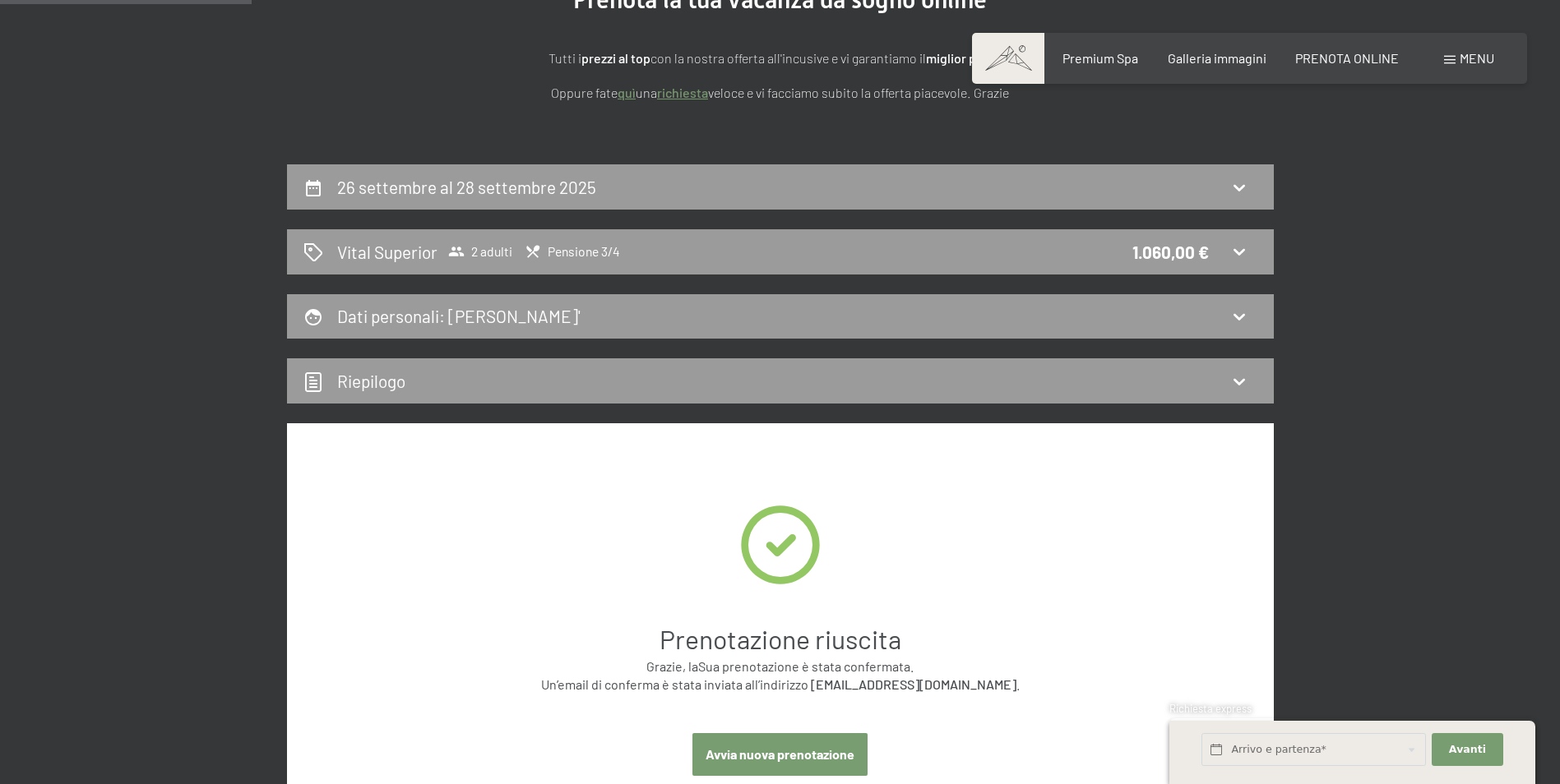
click at [1467, 55] on span "Menu" at bounding box center [1476, 58] width 35 height 16
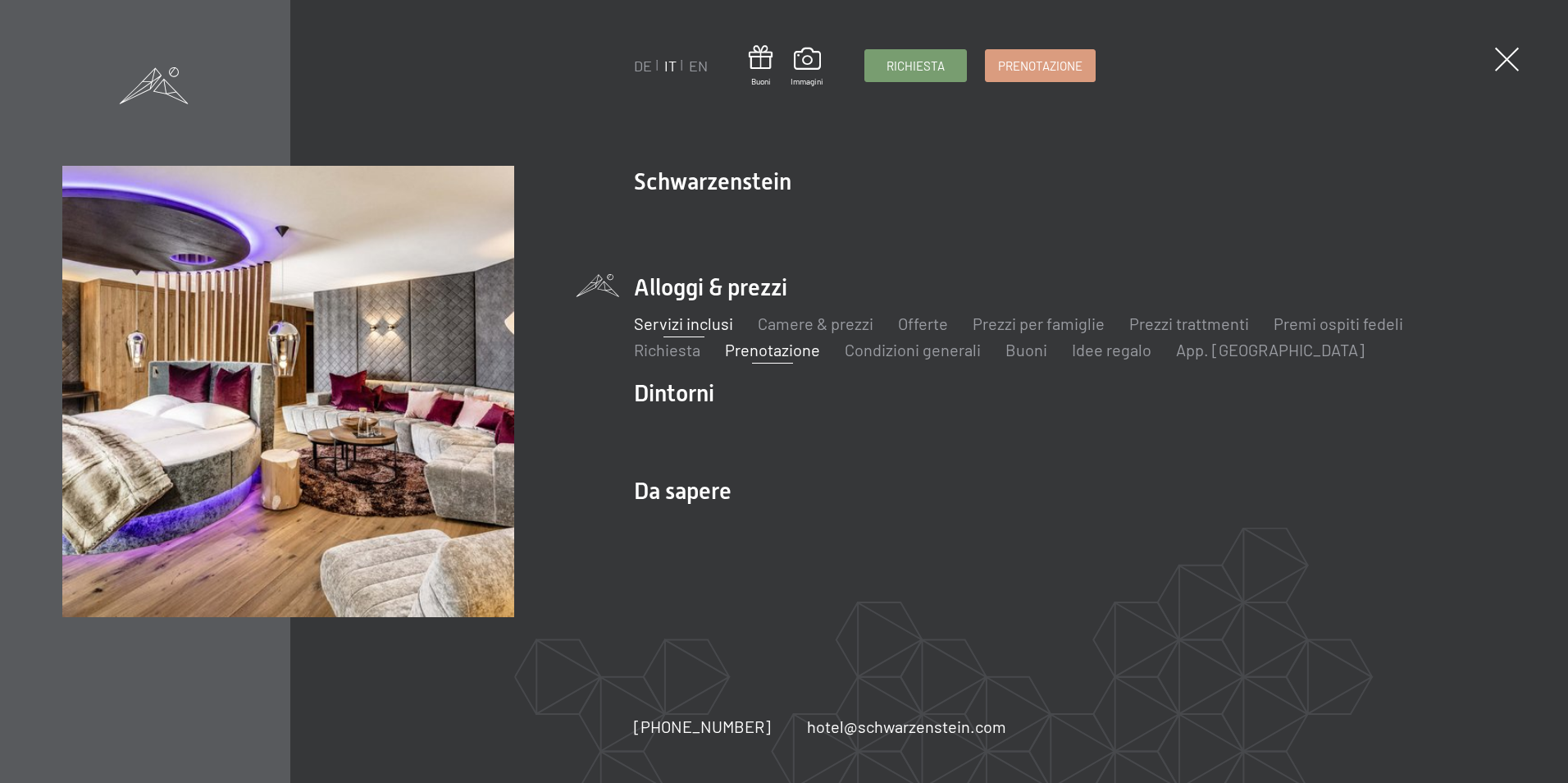
click at [667, 327] on link "Servizi inclusi" at bounding box center [683, 324] width 99 height 20
